Goal: Information Seeking & Learning: Learn about a topic

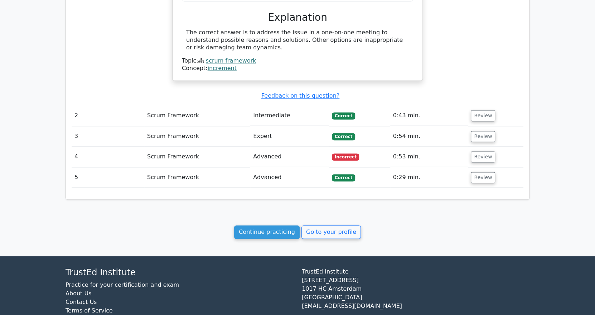
scroll to position [592, 0]
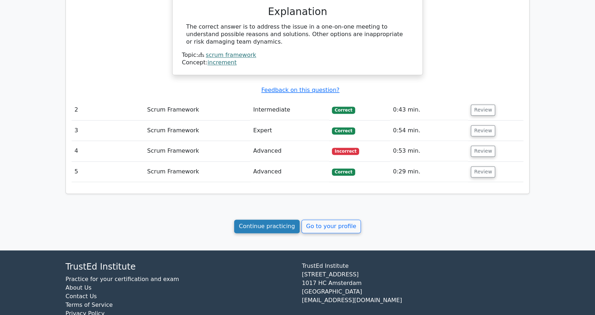
click at [267, 220] on link "Continue practicing" at bounding box center [267, 227] width 66 height 14
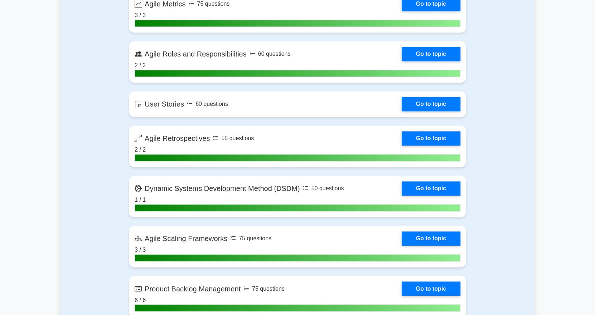
scroll to position [644, 0]
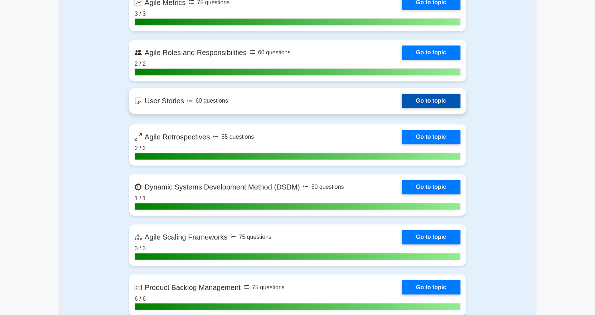
click at [441, 101] on link "Go to topic" at bounding box center [431, 101] width 59 height 14
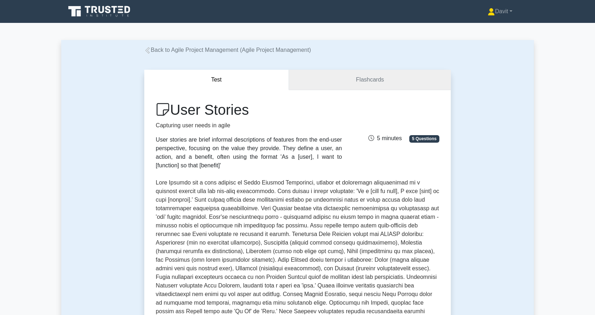
click at [360, 77] on link "Flashcards" at bounding box center [370, 80] width 162 height 20
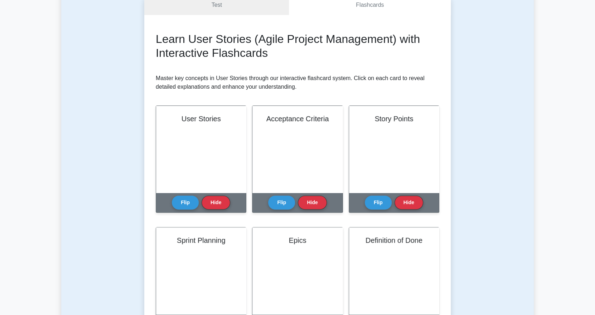
scroll to position [71, 0]
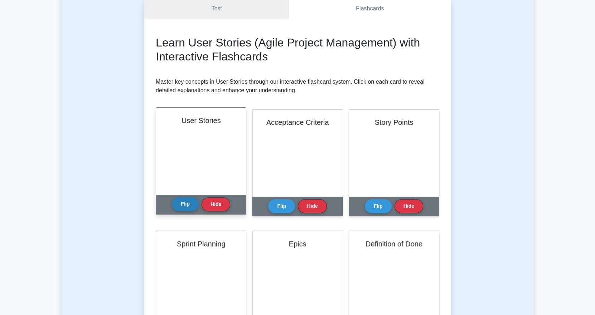
click at [181, 201] on button "Flip" at bounding box center [185, 204] width 27 height 14
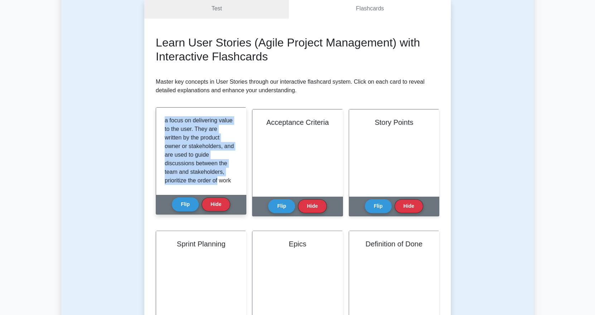
scroll to position [176, 0]
drag, startPoint x: 165, startPoint y: 122, endPoint x: 228, endPoint y: 184, distance: 88.3
click at [228, 184] on div "User stories are short, simple descriptions of a feature from the perspective o…" at bounding box center [201, 151] width 73 height 70
copy p "User stories are short, simple descriptions of a feature from the perspective o…"
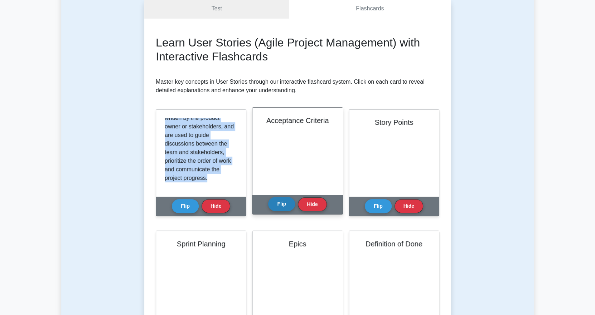
click at [287, 203] on button "Flip" at bounding box center [281, 204] width 27 height 14
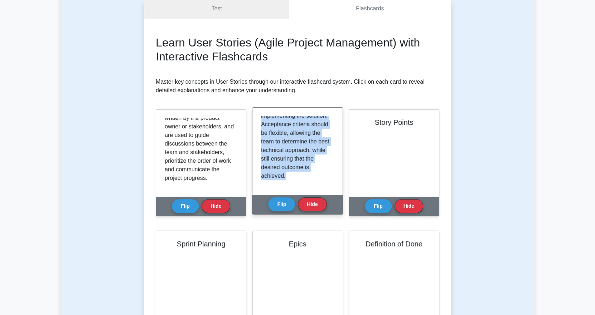
drag, startPoint x: 261, startPoint y: 121, endPoint x: 316, endPoint y: 189, distance: 87.6
click at [316, 189] on div "Acceptance criteria specify the conditions that must be met for a user story to…" at bounding box center [297, 151] width 90 height 87
copy p "Acceptance criteria specify the conditions that must be met for a user story to…"
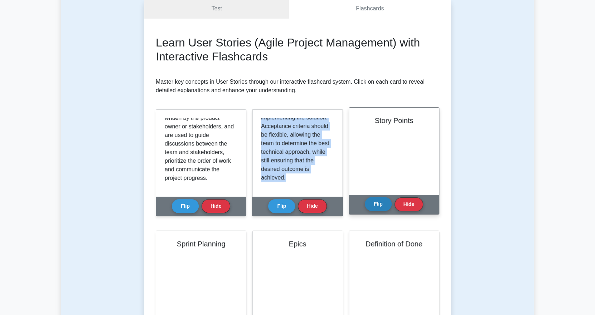
click at [380, 203] on button "Flip" at bounding box center [378, 204] width 27 height 14
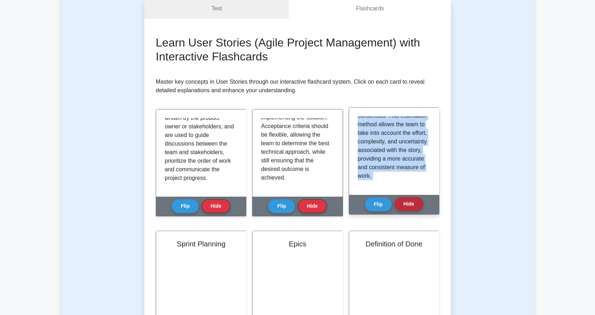
drag, startPoint x: 358, startPoint y: 121, endPoint x: 405, endPoint y: 204, distance: 95.2
click at [405, 204] on div "Story Points Flip Hide" at bounding box center [394, 160] width 91 height 107
copy div "Story points are a unit of measure used to estimate the effort and complexity i…"
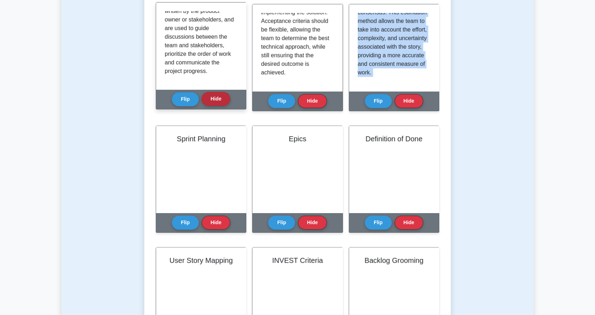
scroll to position [179, 0]
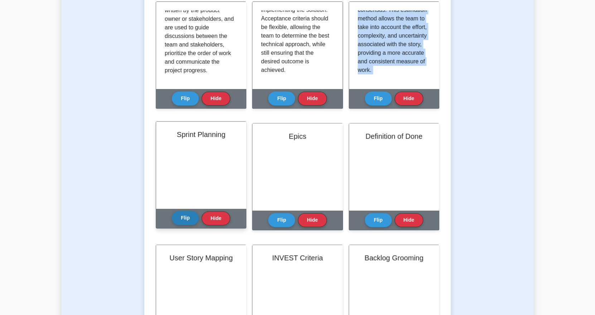
click at [181, 219] on button "Flip" at bounding box center [185, 218] width 27 height 14
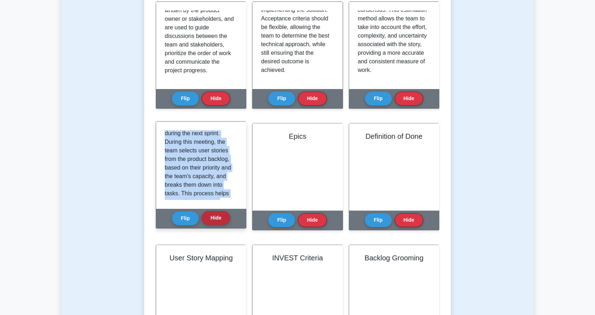
scroll to position [193, 0]
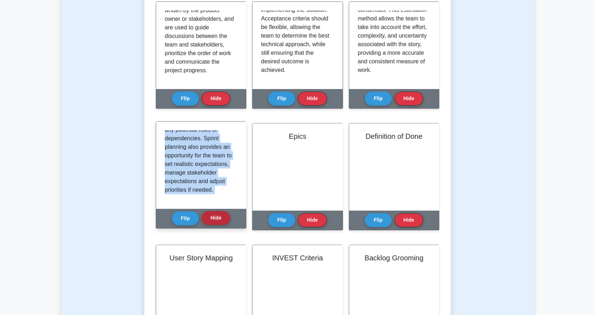
drag, startPoint x: 165, startPoint y: 135, endPoint x: 227, endPoint y: 220, distance: 104.8
click at [227, 220] on div "Sprint Planning Flip Hide" at bounding box center [201, 174] width 91 height 107
copy div "Sprint planning is a critical event in Agile Project Management where the devel…"
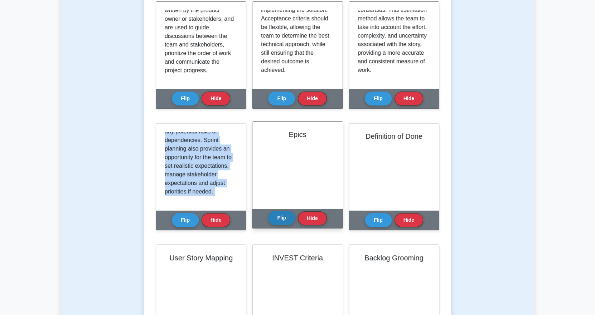
click at [277, 221] on button "Flip" at bounding box center [281, 218] width 27 height 14
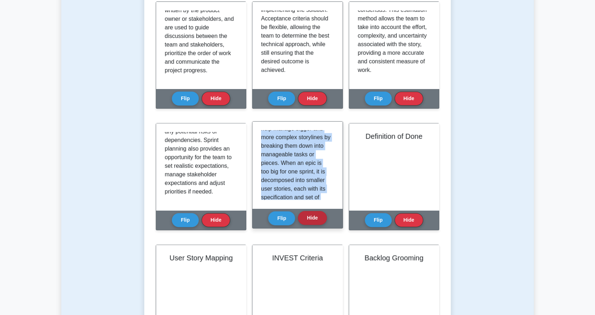
scroll to position [185, 0]
drag, startPoint x: 261, startPoint y: 135, endPoint x: 308, endPoint y: 217, distance: 95.1
click at [308, 217] on div "Epics Flip Hide" at bounding box center [297, 174] width 91 height 107
copy div "Epics are large user stories that typically cannot be completed within a single…"
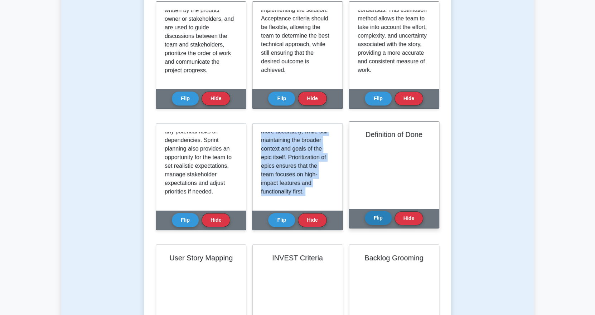
click at [376, 219] on button "Flip" at bounding box center [378, 218] width 27 height 14
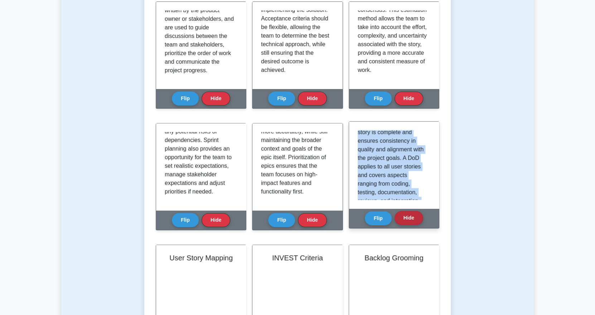
scroll to position [193, 0]
drag, startPoint x: 357, startPoint y: 134, endPoint x: 410, endPoint y: 215, distance: 96.8
click at [410, 215] on div "Definition of Done Flip Hide" at bounding box center [394, 174] width 91 height 107
copy div "The Definition of Done (DoD) is an agreed-upon set of criteria that a user stor…"
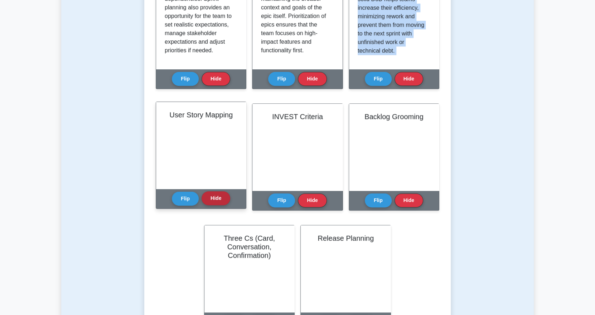
scroll to position [322, 0]
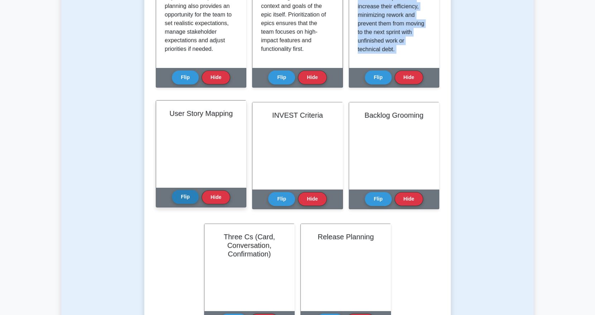
click at [187, 196] on button "Flip" at bounding box center [185, 197] width 27 height 14
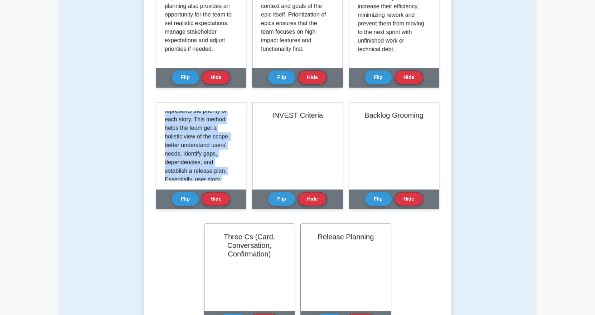
scroll to position [185, 0]
drag, startPoint x: 165, startPoint y: 113, endPoint x: 223, endPoint y: 212, distance: 115.1
click at [223, 212] on div "User Story Mapping Flip Hide" at bounding box center [201, 160] width 91 height 116
copy div "User Story Mapping is a visualization technique that organizes user stories alo…"
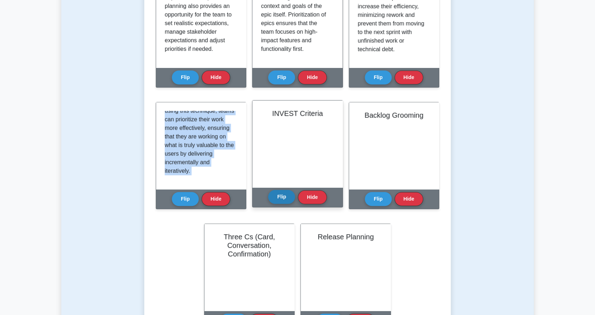
click at [280, 197] on button "Flip" at bounding box center [281, 197] width 27 height 14
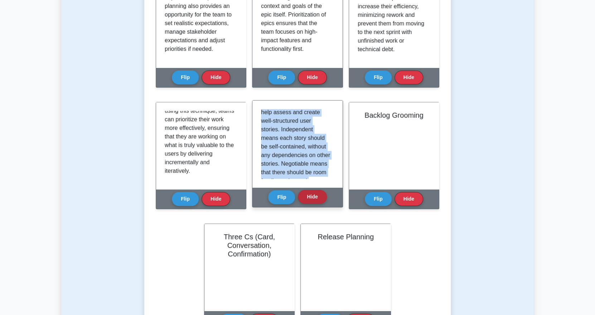
scroll to position [245, 0]
drag, startPoint x: 261, startPoint y: 113, endPoint x: 311, endPoint y: 195, distance: 95.6
click at [311, 195] on div "INVEST Criteria Flip Hide" at bounding box center [297, 153] width 91 height 107
copy div "INVEST is an acronym that stands for Independent, Negotiable, Valuable, Estimab…"
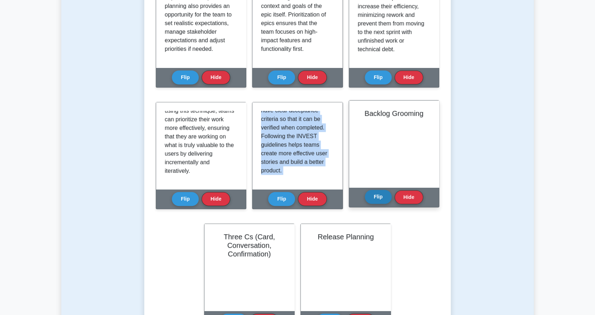
click at [378, 198] on button "Flip" at bounding box center [378, 197] width 27 height 14
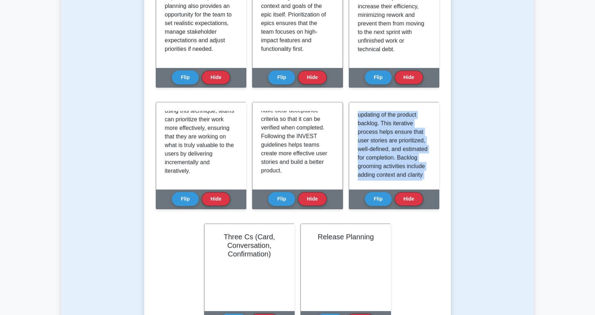
scroll to position [185, 0]
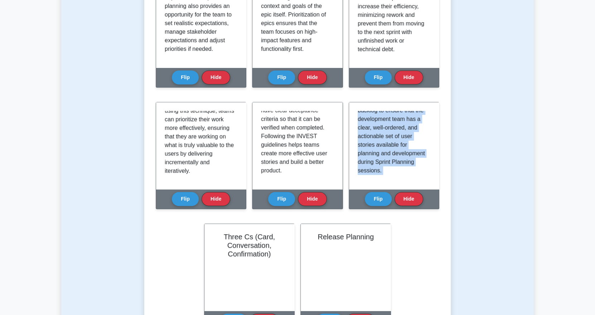
drag, startPoint x: 358, startPoint y: 113, endPoint x: 414, endPoint y: 212, distance: 112.9
click at [414, 212] on div "Backlog Grooming Flip Hide" at bounding box center [394, 160] width 91 height 116
copy div "Backlog grooming, also known as backlog refinement, is an essential activity in…"
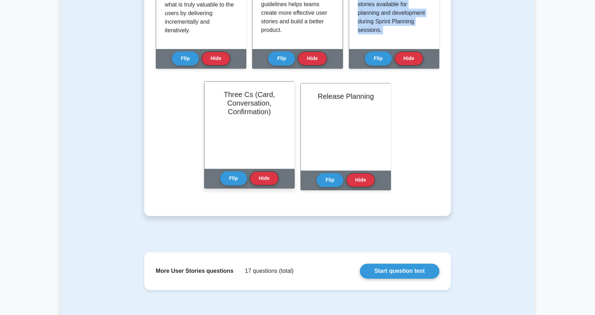
scroll to position [465, 0]
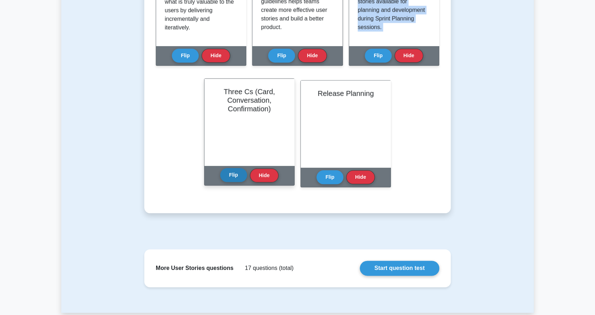
click at [230, 176] on button "Flip" at bounding box center [233, 175] width 27 height 14
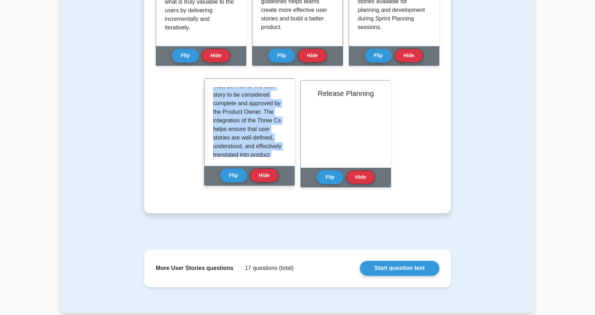
scroll to position [262, 0]
drag, startPoint x: 214, startPoint y: 92, endPoint x: 279, endPoint y: 178, distance: 107.3
click at [279, 178] on div "Three Cs (Card, Conversation, Confirmation) Flip Hide" at bounding box center [249, 131] width 91 height 107
copy div "The Three Cs are a mnemonic model used in Agile project management to structure…"
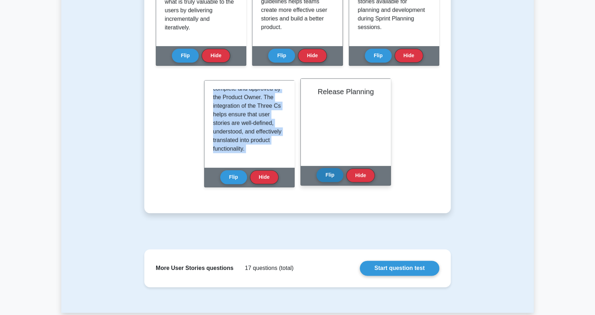
click at [332, 175] on button "Flip" at bounding box center [329, 175] width 27 height 14
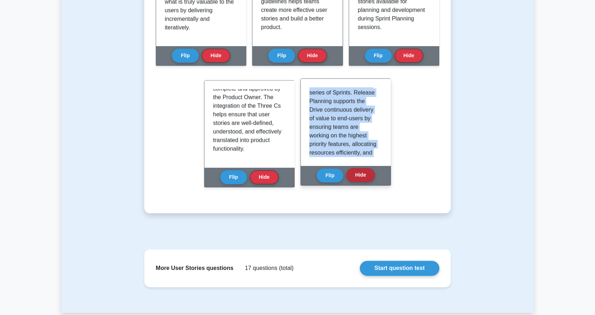
scroll to position [253, 0]
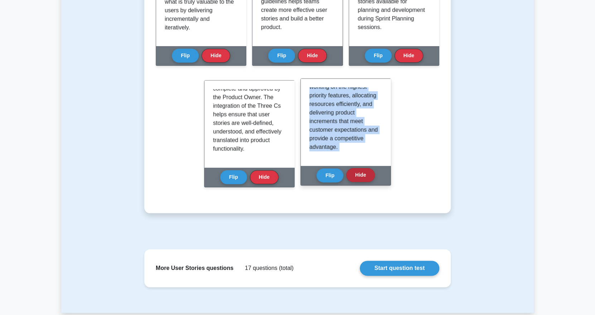
drag, startPoint x: 309, startPoint y: 92, endPoint x: 359, endPoint y: 176, distance: 98.2
click at [359, 176] on div "Release Planning Flip Hide" at bounding box center [345, 131] width 91 height 107
